Goal: Transaction & Acquisition: Purchase product/service

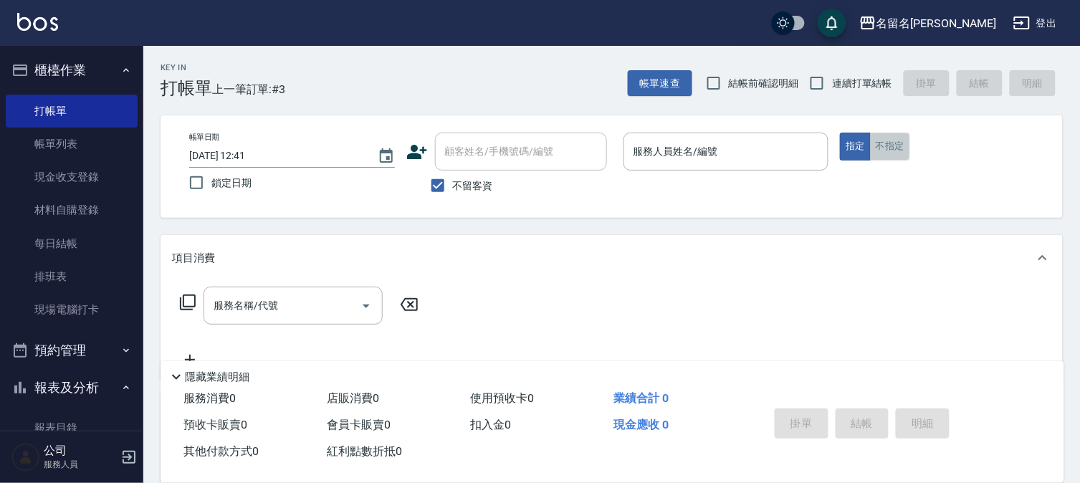
click at [883, 142] on button "不指定" at bounding box center [890, 147] width 40 height 28
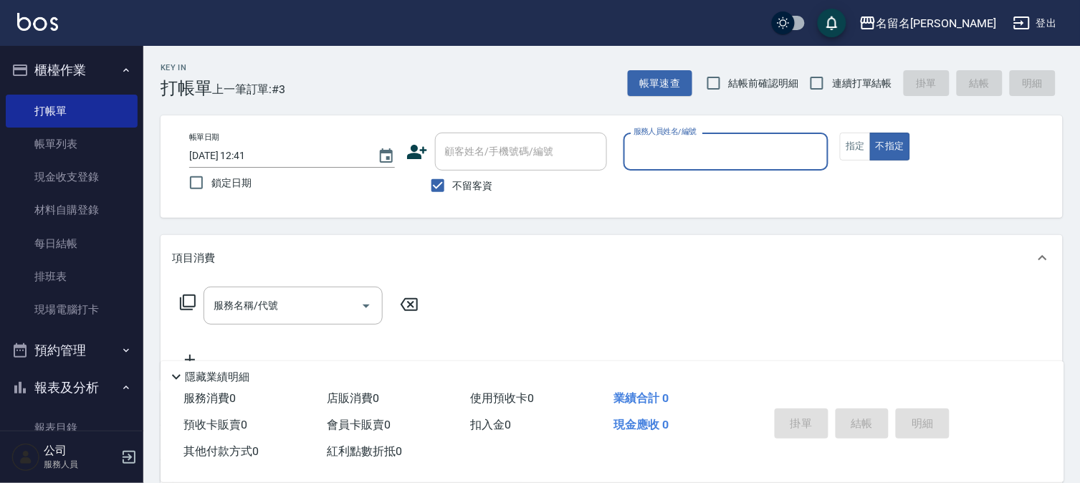
click at [770, 155] on input "服務人員姓名/編號" at bounding box center [726, 151] width 193 height 25
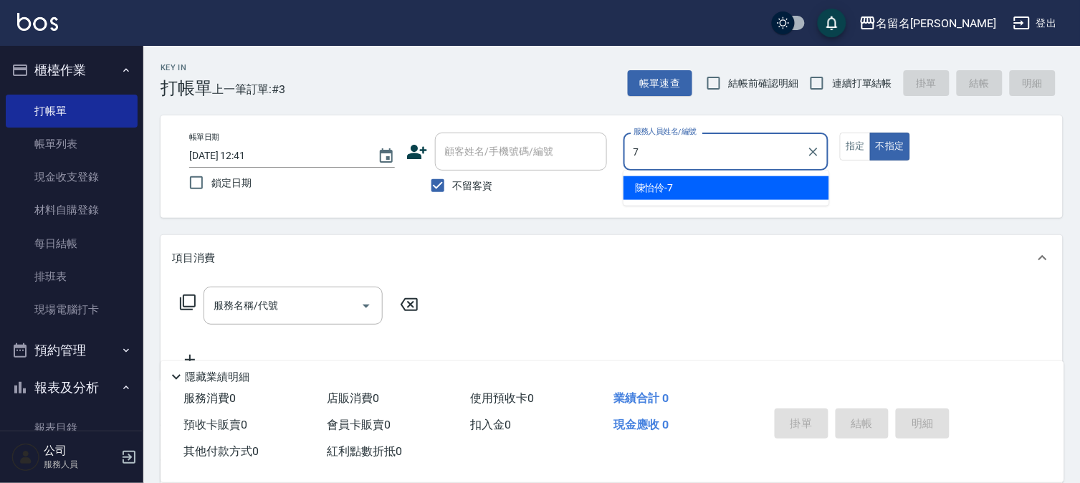
type input "[PERSON_NAME]-7"
type button "false"
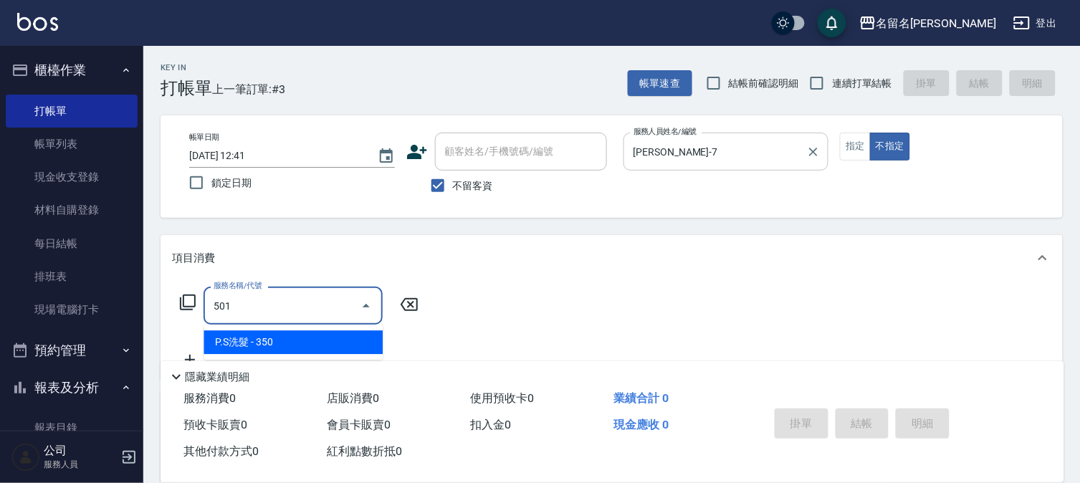
type input "P.S洗髮(501)"
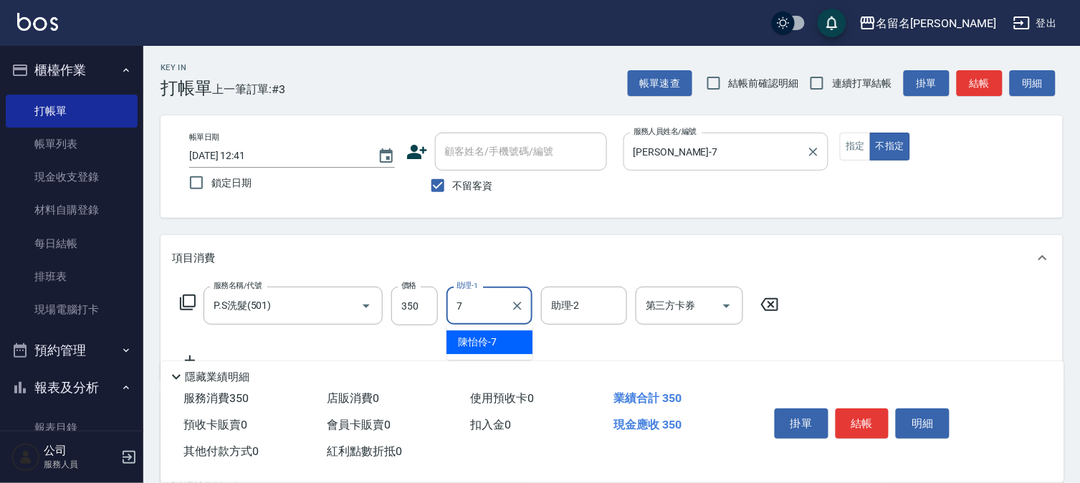
type input "[PERSON_NAME]-7"
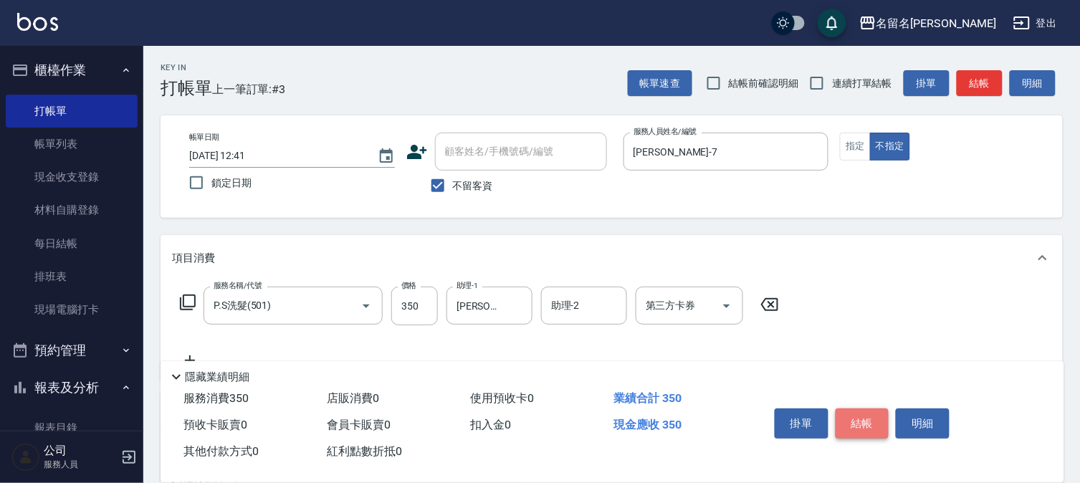
click at [865, 423] on button "結帳" at bounding box center [863, 423] width 54 height 30
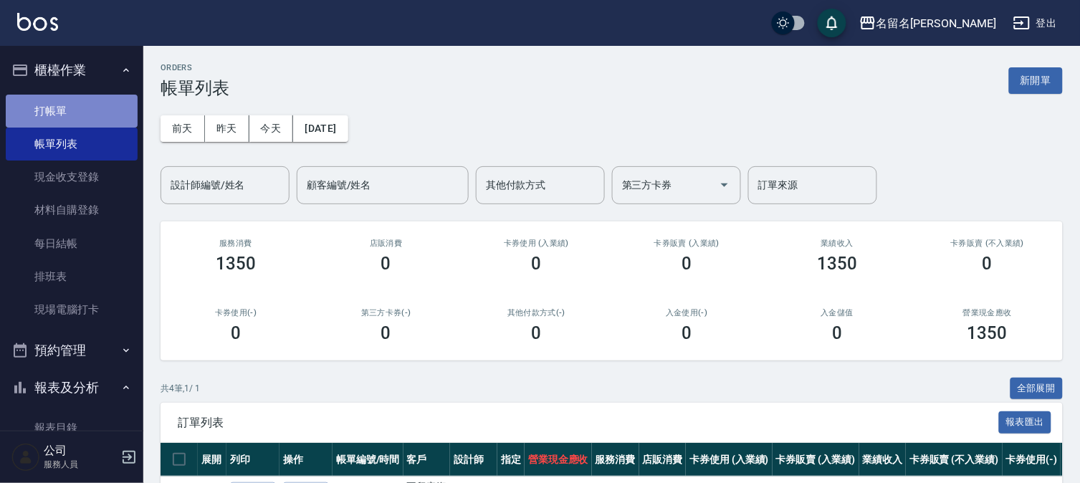
click at [81, 99] on link "打帳單" at bounding box center [72, 111] width 132 height 33
